Goal: Check status: Check status

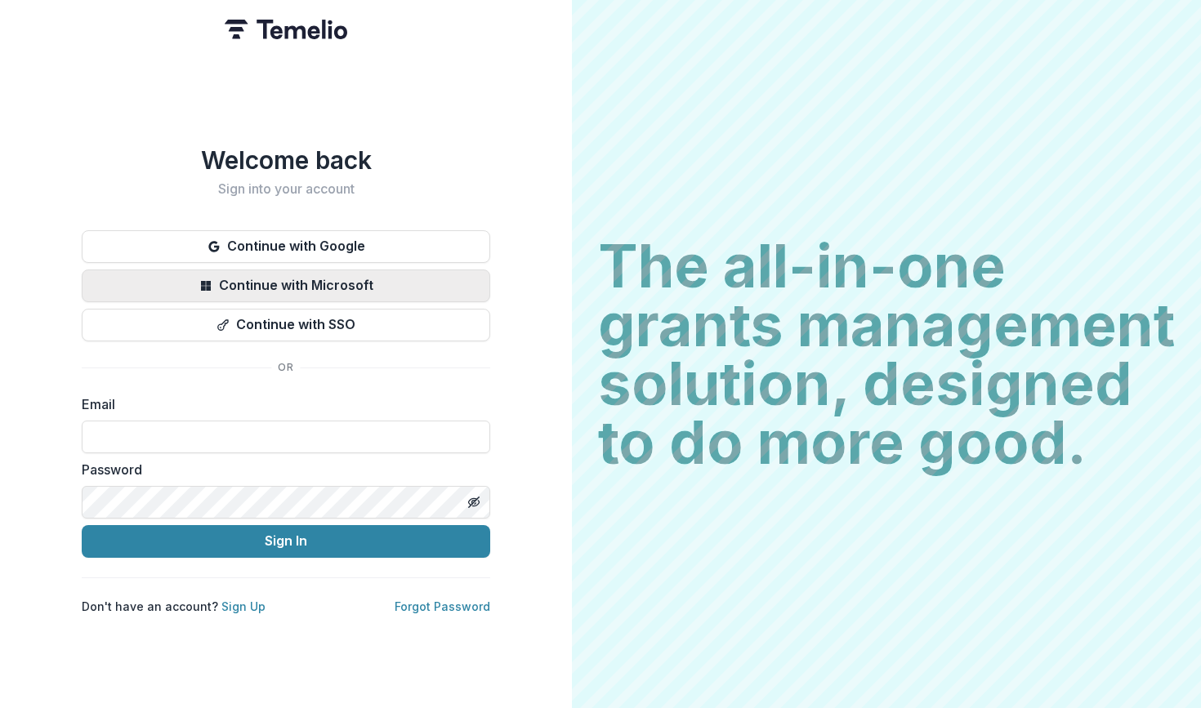
click at [355, 288] on button "Continue with Microsoft" at bounding box center [286, 286] width 408 height 33
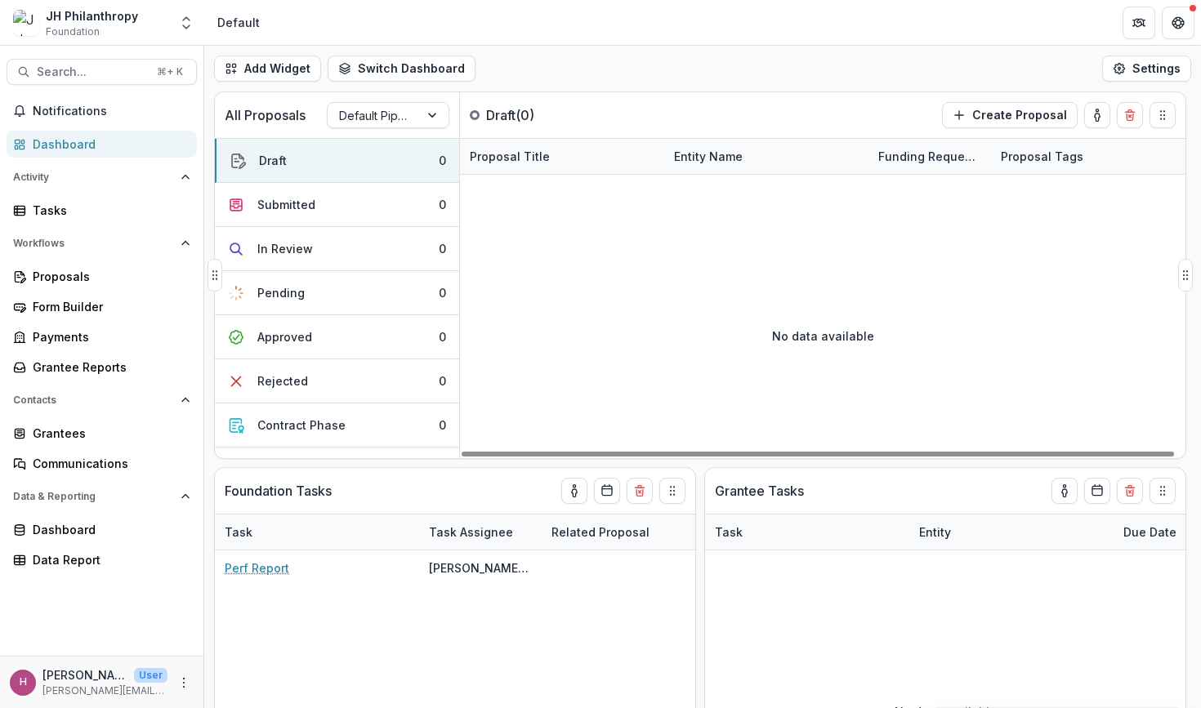
click at [798, 184] on div at bounding box center [827, 194] width 735 height 38
click at [194, 27] on button "Open entity switcher" at bounding box center [186, 23] width 23 height 33
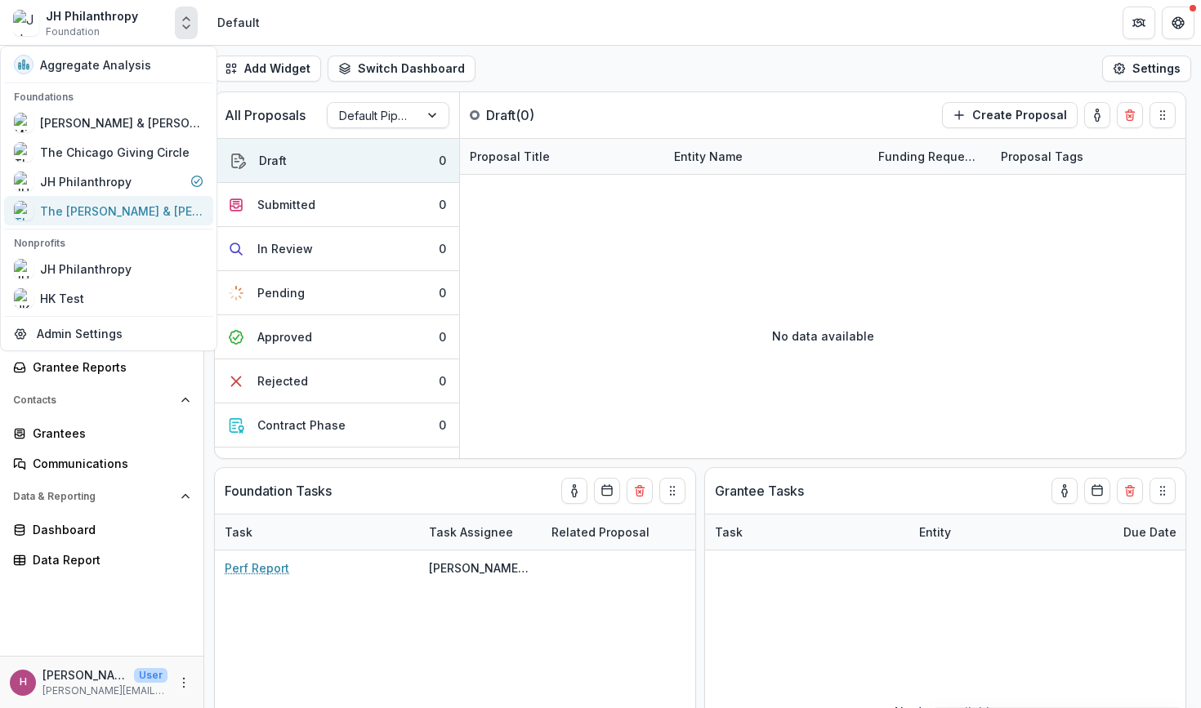
click at [107, 207] on div "The [PERSON_NAME] & [PERSON_NAME] Family Foundation" at bounding box center [121, 211] width 163 height 17
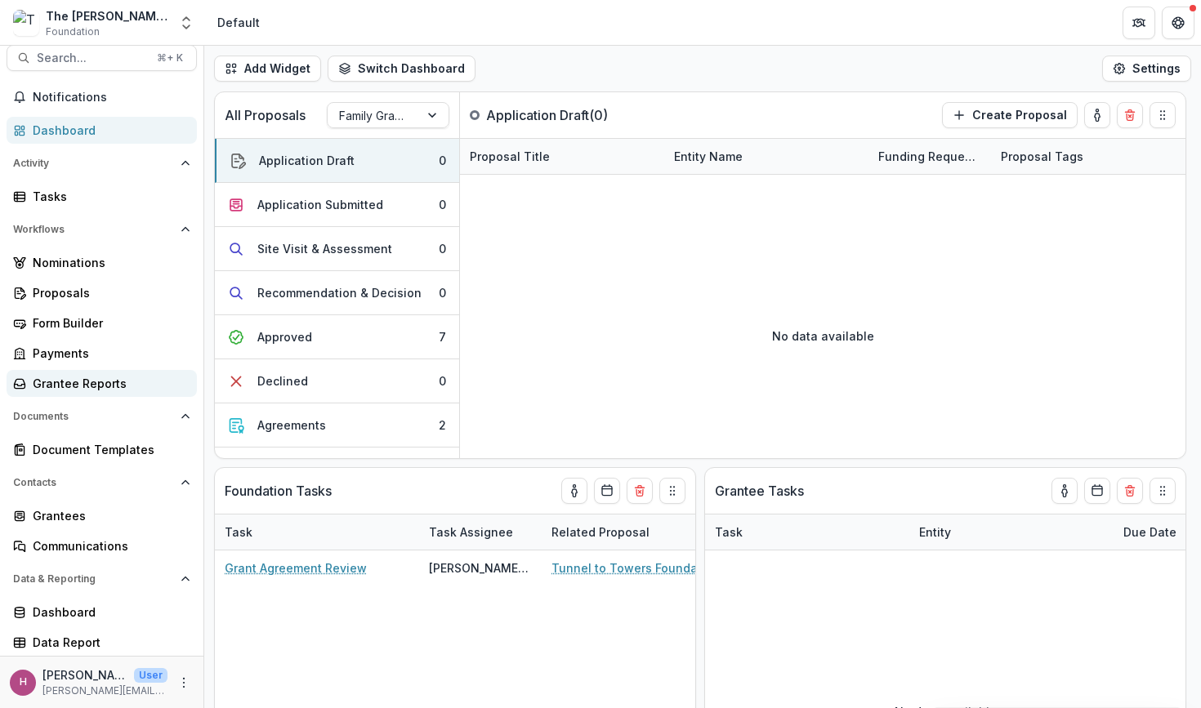
scroll to position [14, 0]
click at [75, 529] on div "Grantees Communications" at bounding box center [101, 530] width 203 height 57
click at [75, 520] on div "Grantees" at bounding box center [108, 515] width 151 height 17
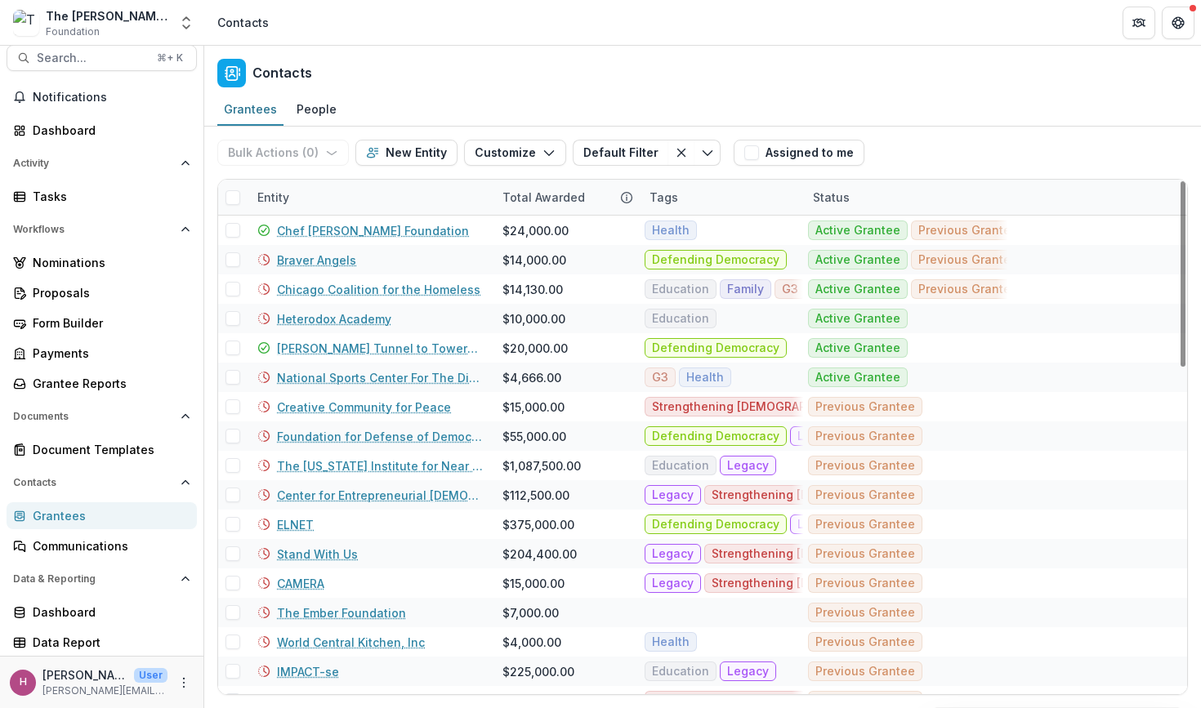
click at [301, 203] on div "Entity" at bounding box center [370, 197] width 245 height 35
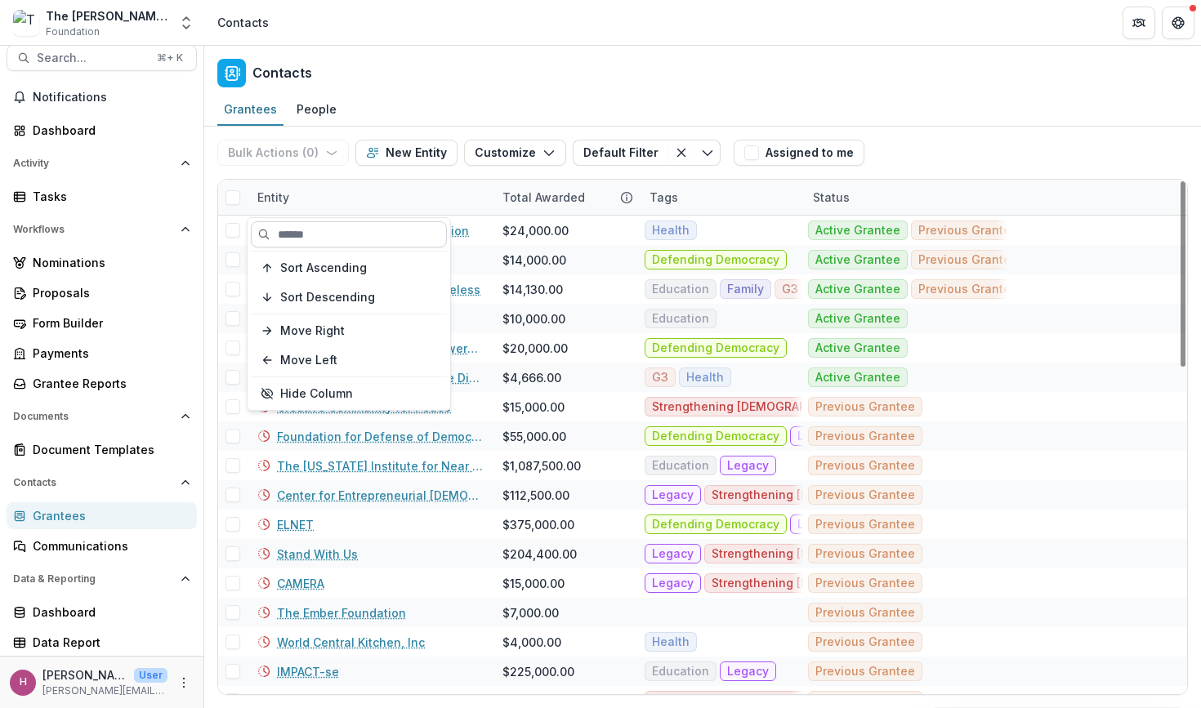
click at [300, 231] on input at bounding box center [349, 234] width 196 height 26
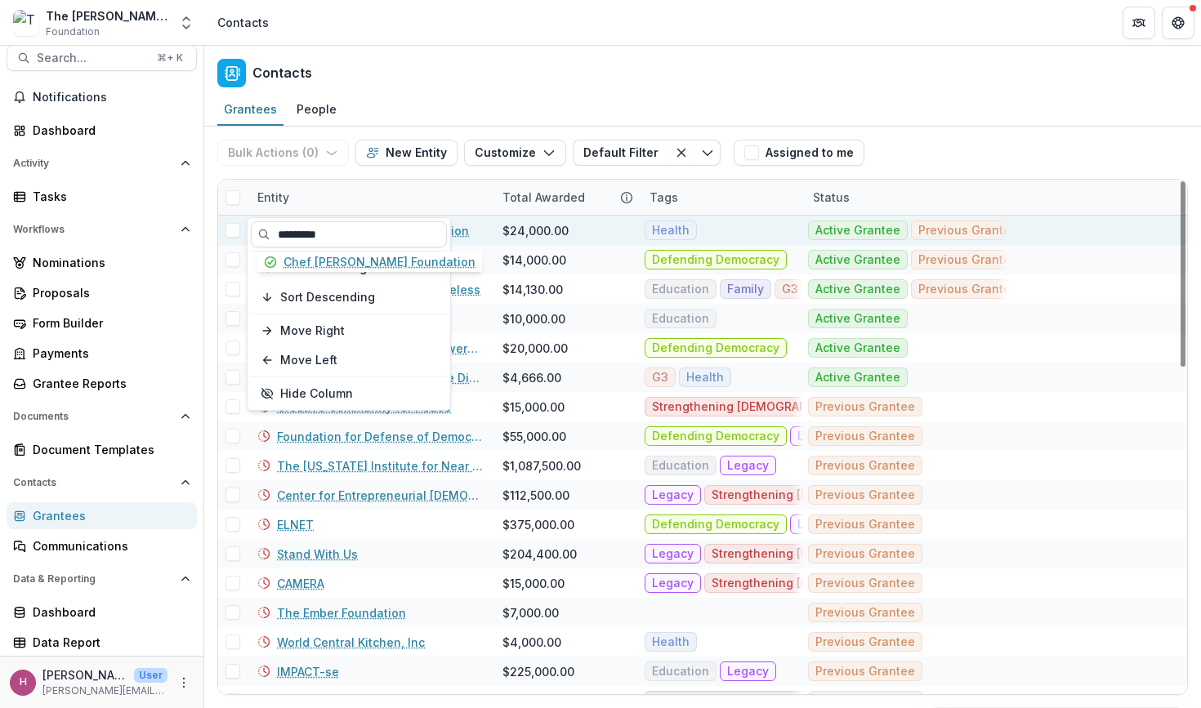
type input "*********"
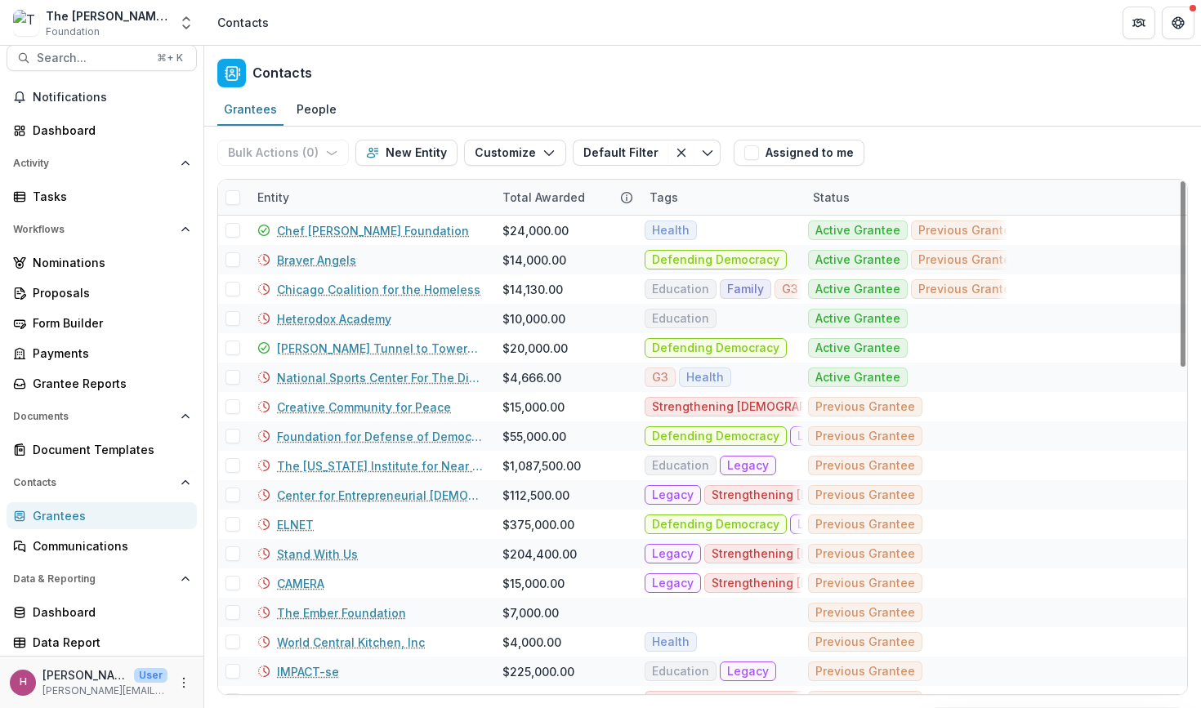
click at [279, 189] on div "Entity" at bounding box center [273, 197] width 51 height 17
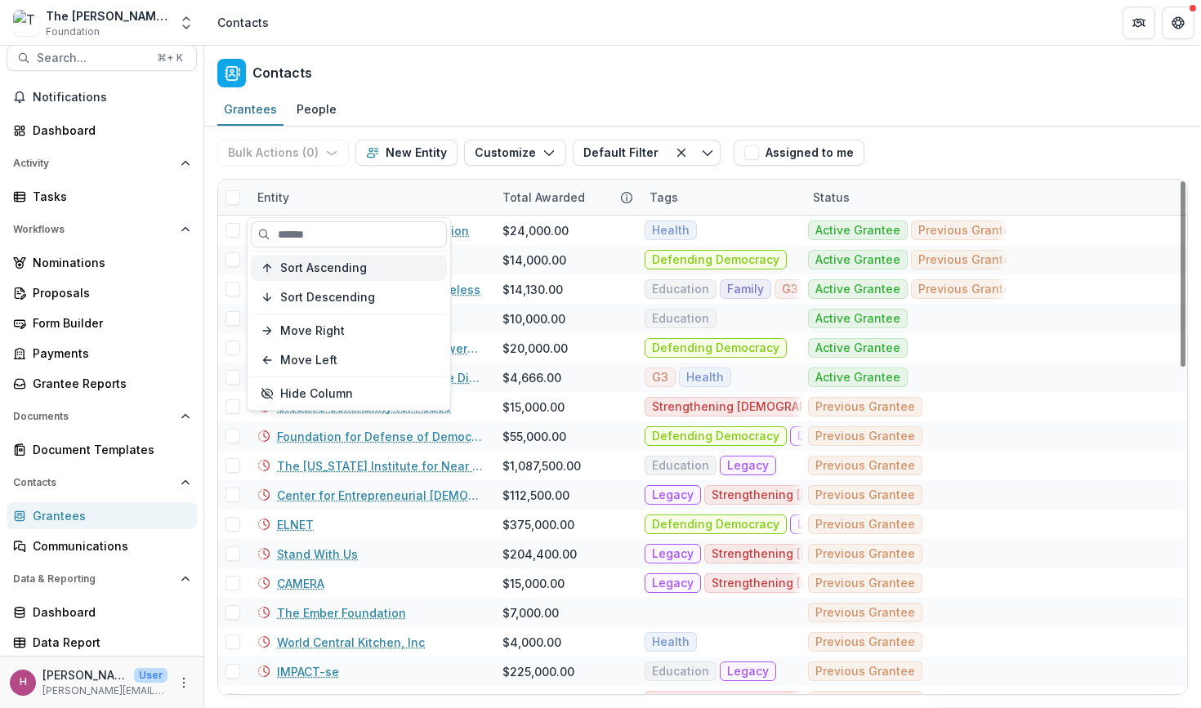
click at [317, 276] on button "Sort Ascending" at bounding box center [349, 268] width 196 height 26
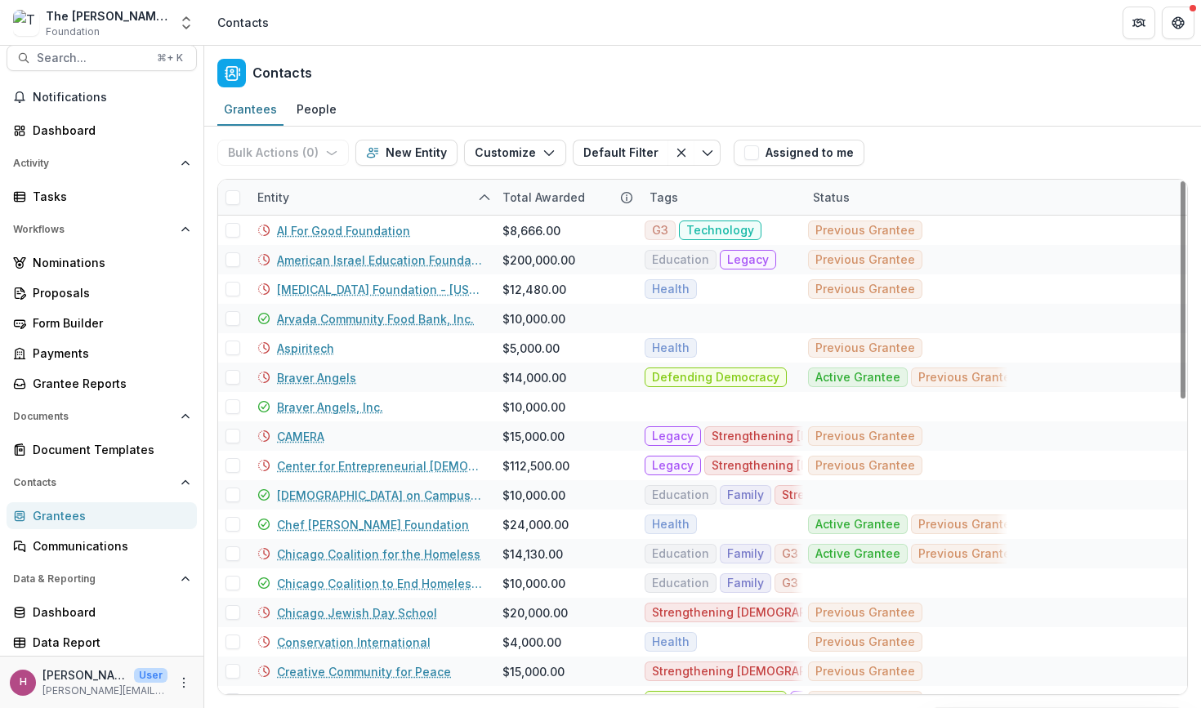
click at [459, 52] on div "Contacts" at bounding box center [702, 70] width 997 height 48
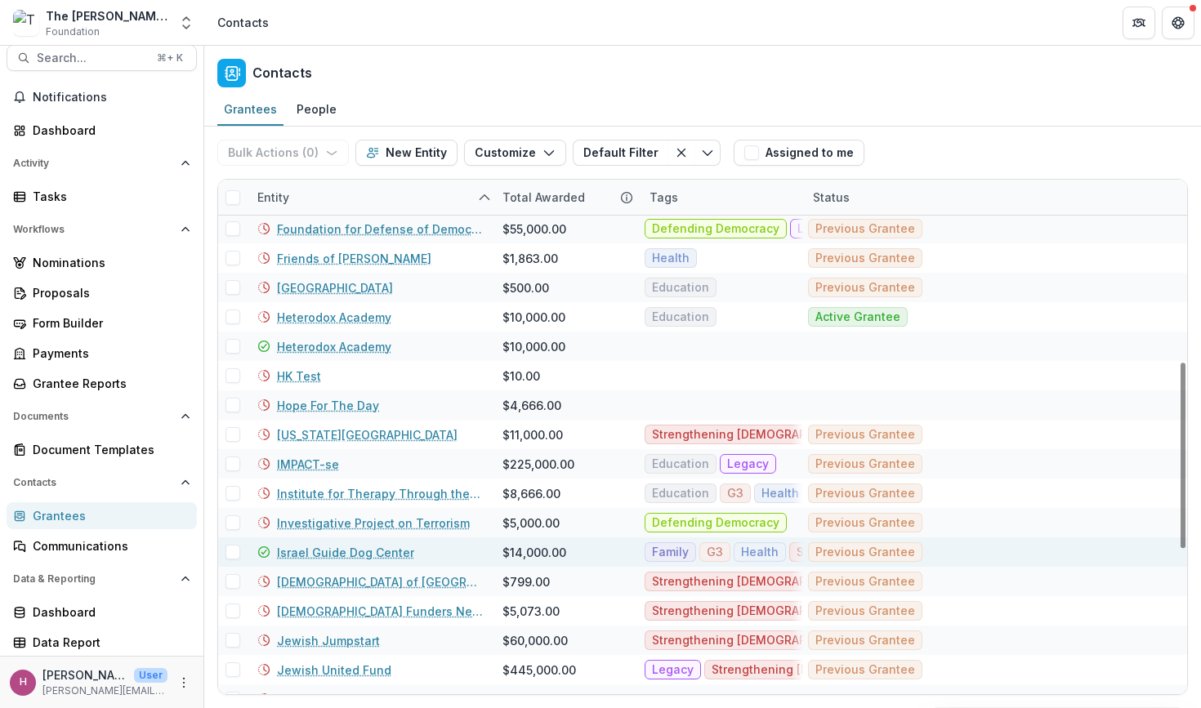
scroll to position [503, 0]
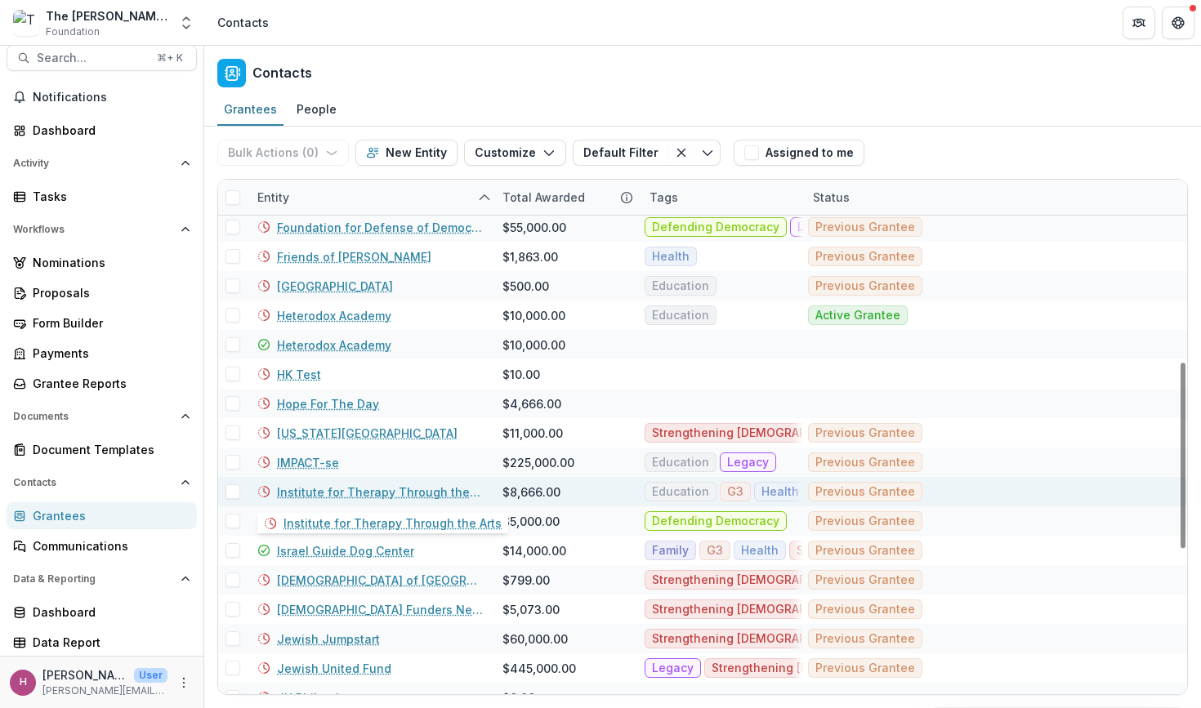
click at [385, 489] on link "Institute for Therapy Through the Arts" at bounding box center [380, 492] width 206 height 17
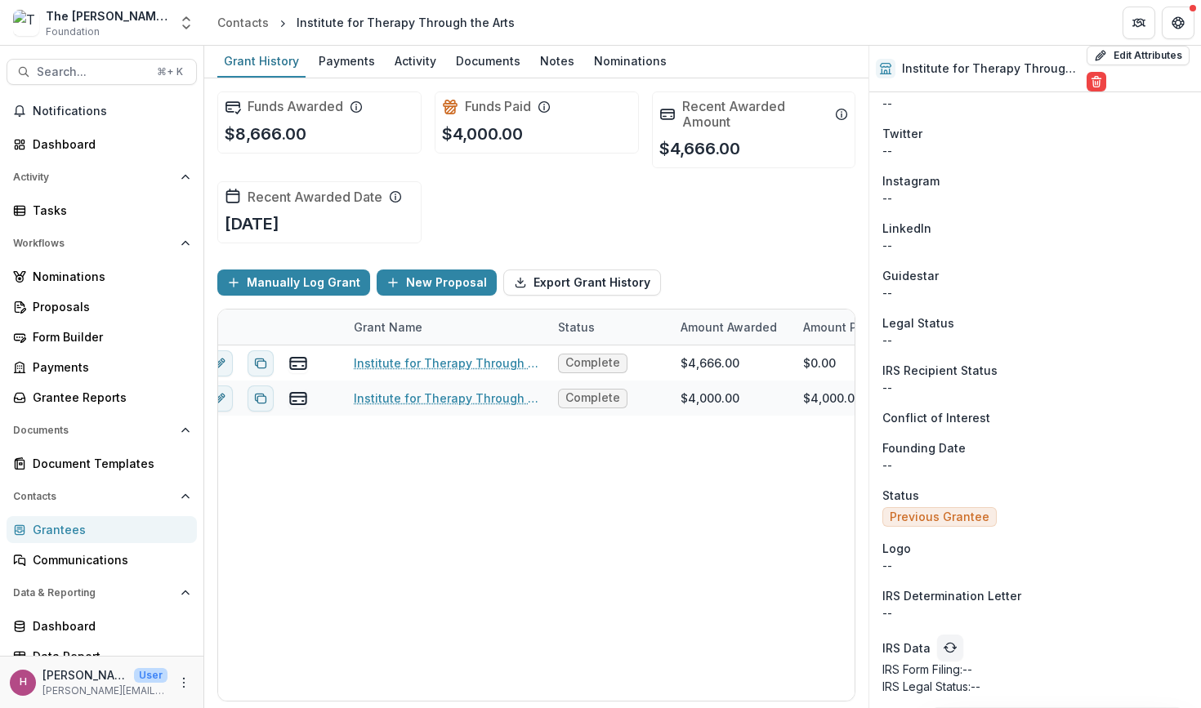
scroll to position [838, 0]
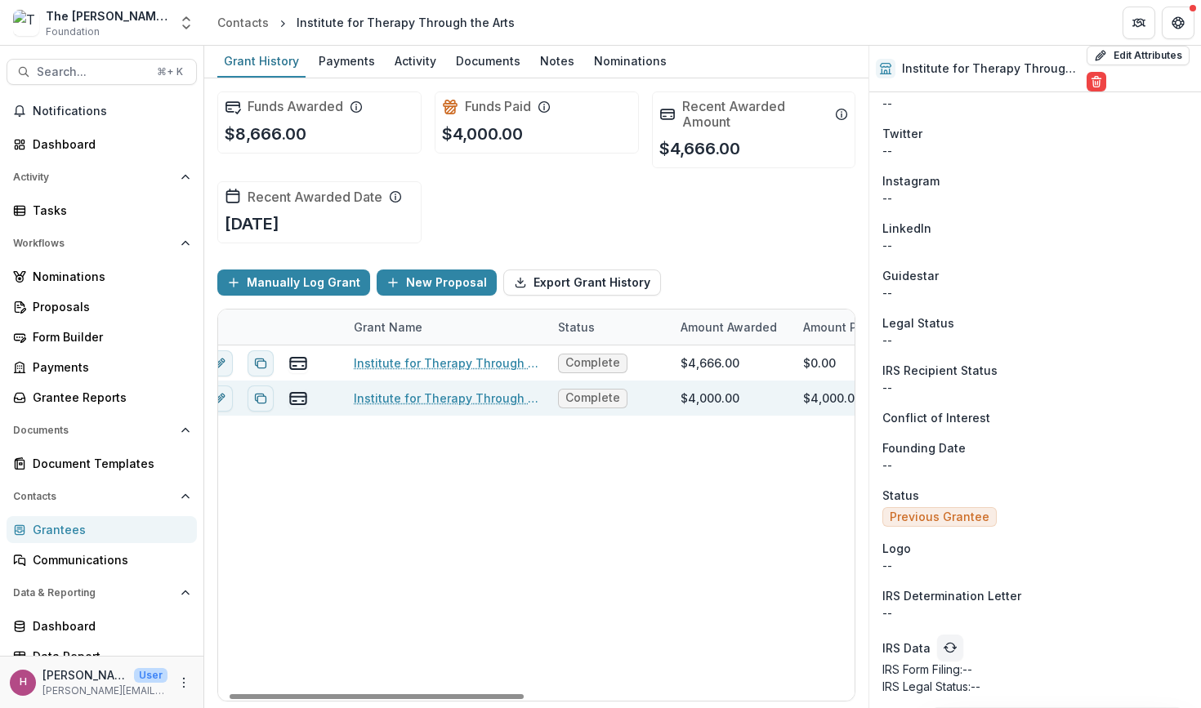
click at [404, 404] on link "Institute for Therapy Through the Arts-In honor of [PERSON_NAME]" at bounding box center [446, 398] width 185 height 17
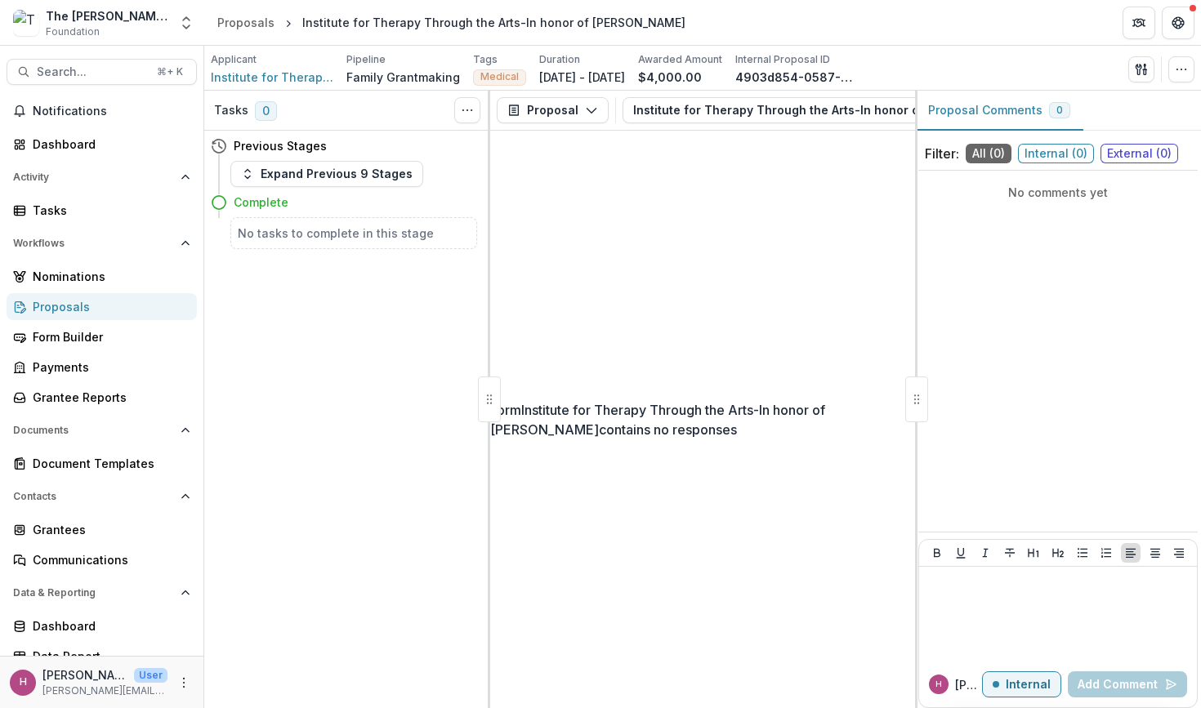
click at [366, 231] on h5 "No tasks to complete in this stage" at bounding box center [354, 233] width 232 height 17
click at [338, 183] on button "Expand Previous 9 Stages" at bounding box center [326, 174] width 193 height 26
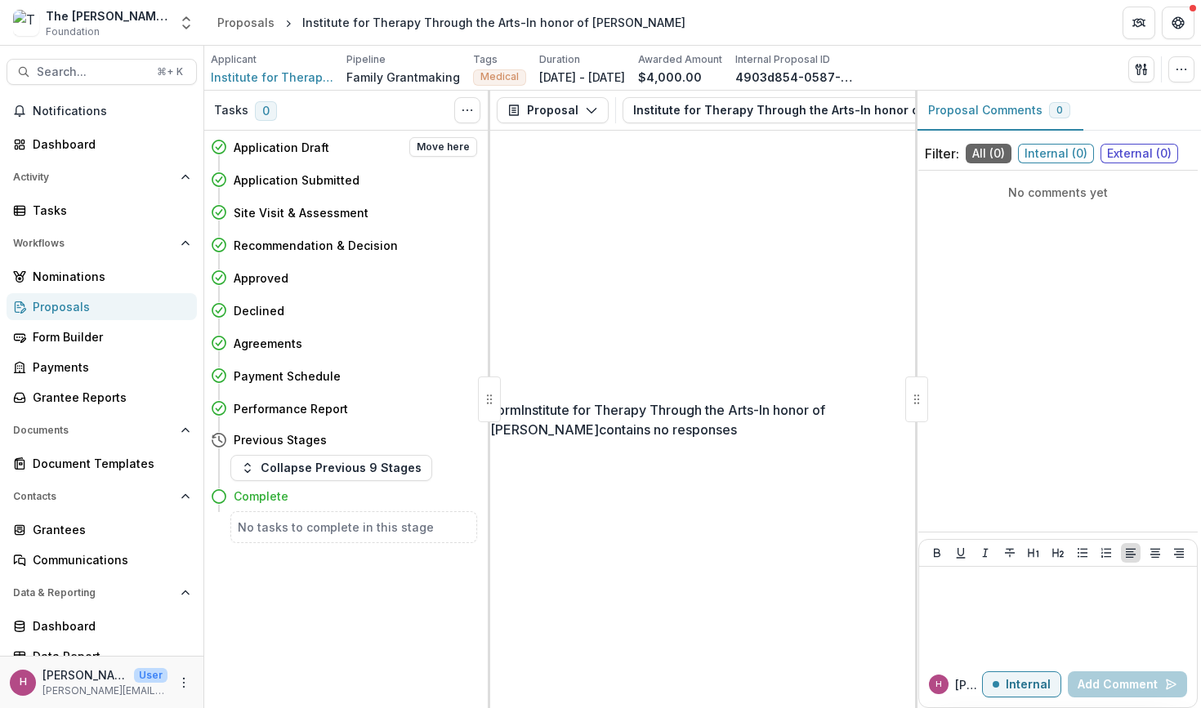
click at [309, 149] on h4 "Application Draft" at bounding box center [282, 147] width 96 height 17
click at [119, 390] on div "Grantee Reports" at bounding box center [108, 397] width 151 height 17
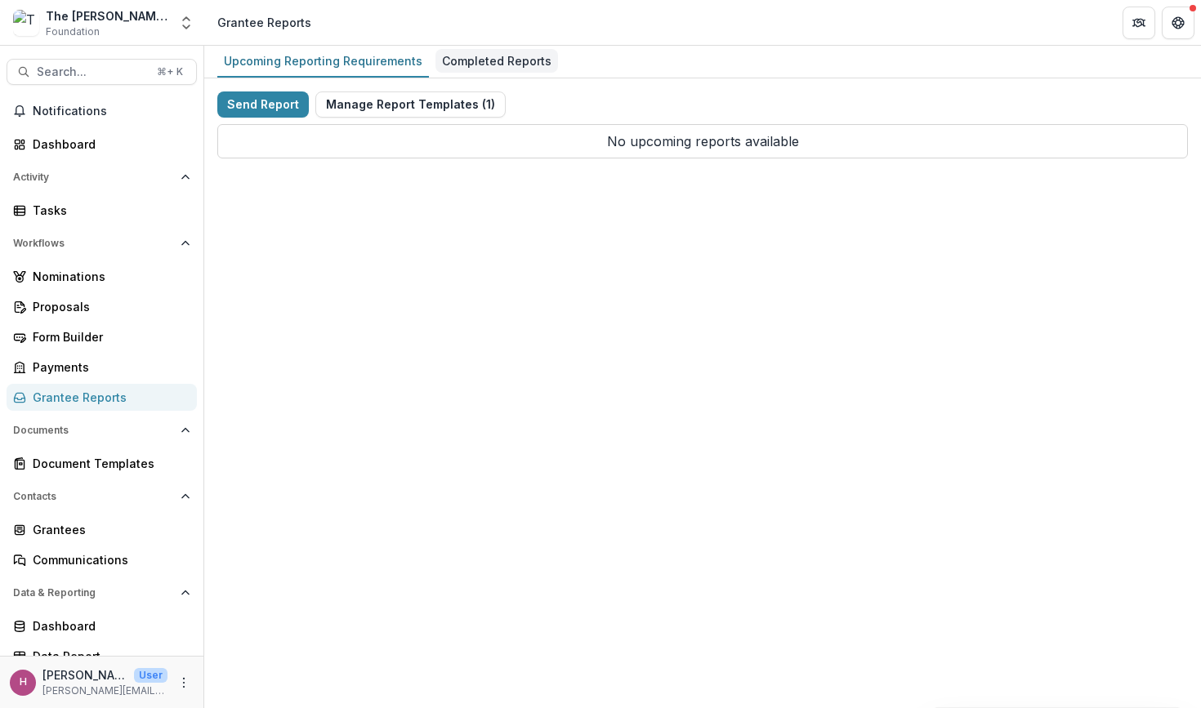
click at [475, 65] on div "Completed Reports" at bounding box center [496, 61] width 123 height 24
